Goal: Find specific page/section: Find specific page/section

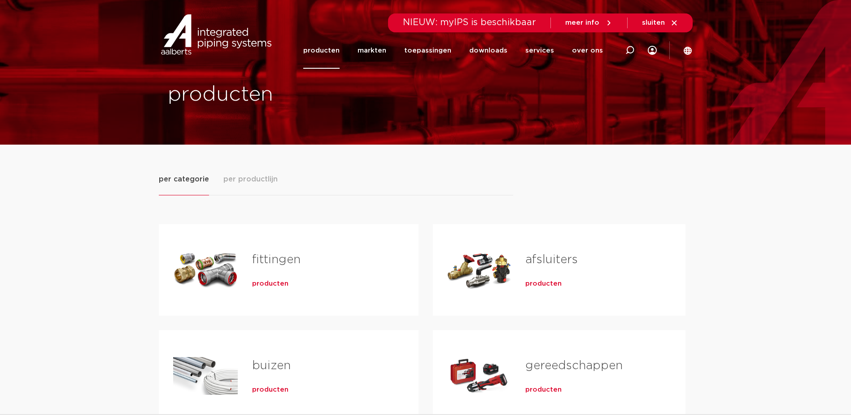
click at [275, 282] on span "producten" at bounding box center [270, 283] width 36 height 9
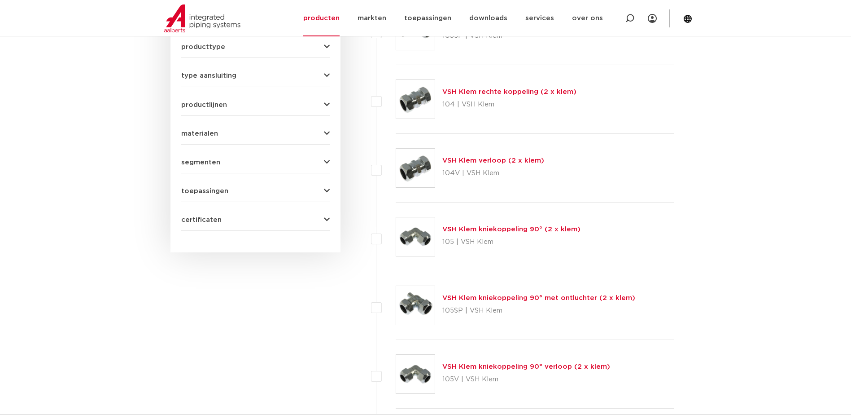
scroll to position [224, 0]
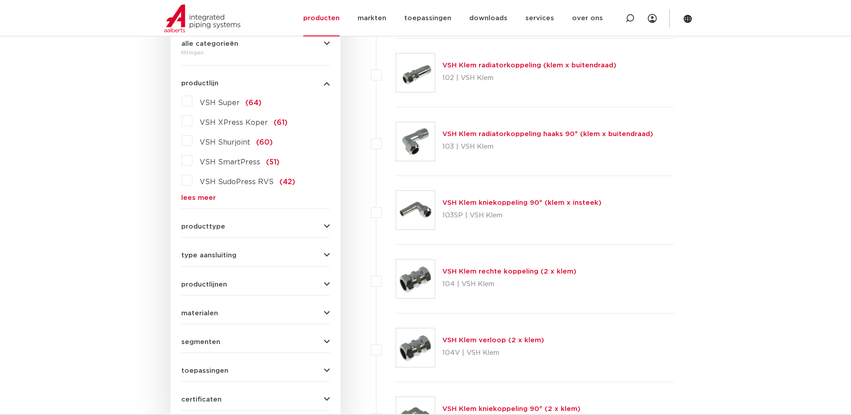
click at [194, 198] on link "lees meer" at bounding box center [255, 197] width 149 height 7
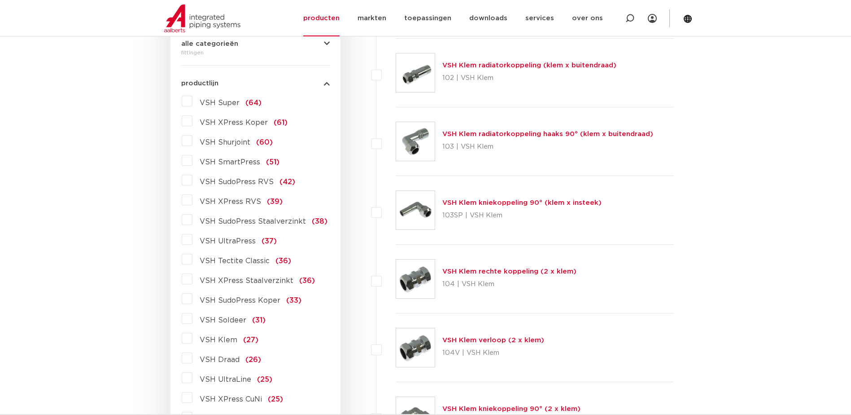
click at [193, 180] on label "VSH SudoPress RVS (42)" at bounding box center [244, 180] width 103 height 14
click at [0, 0] on input "VSH SudoPress RVS (42)" at bounding box center [0, 0] width 0 height 0
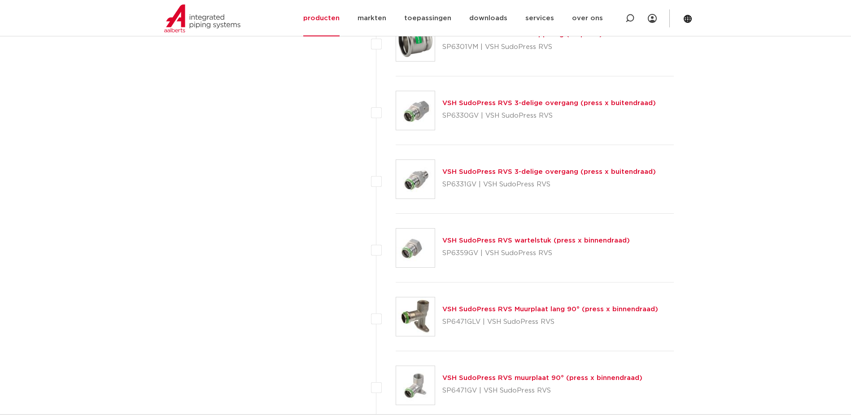
scroll to position [2244, 0]
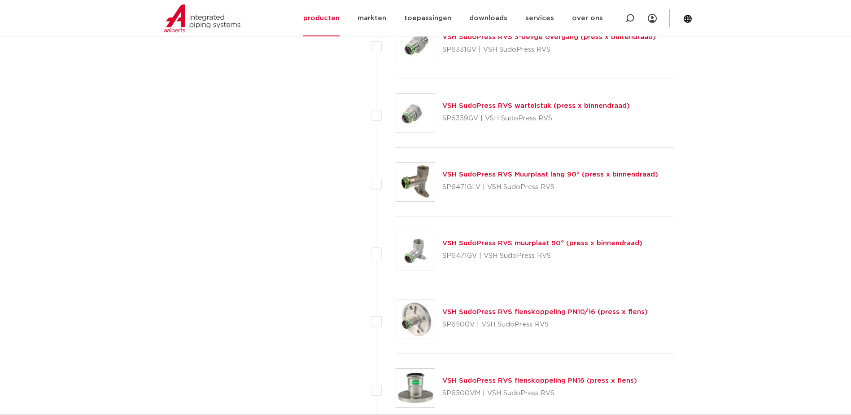
click at [526, 109] on link "VSH SudoPress RVS wartelstuk (press x binnendraad)" at bounding box center [536, 105] width 188 height 7
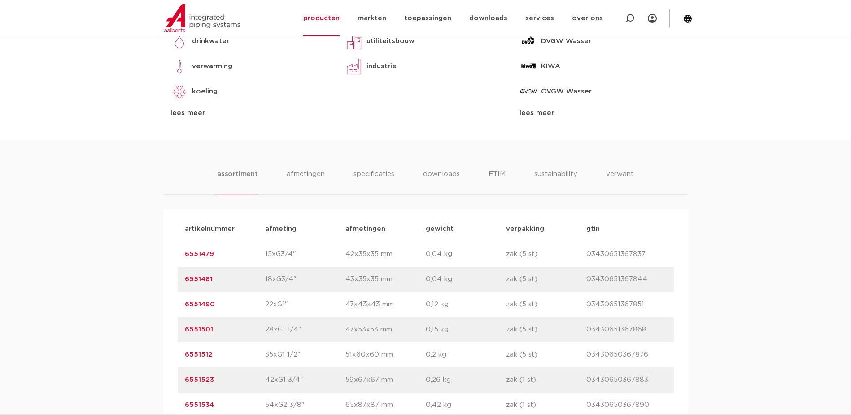
scroll to position [628, 0]
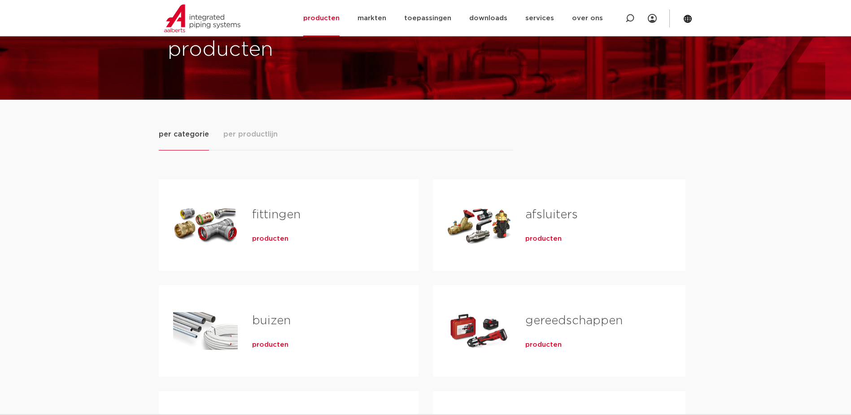
click at [270, 241] on span "producten" at bounding box center [270, 238] width 36 height 9
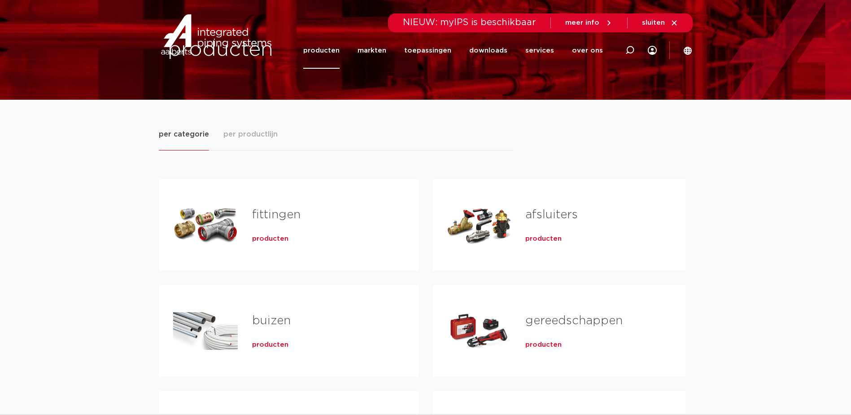
scroll to position [45, 0]
click at [438, 221] on div "afsluiters producten" at bounding box center [559, 225] width 253 height 92
